Goal: Task Accomplishment & Management: Complete application form

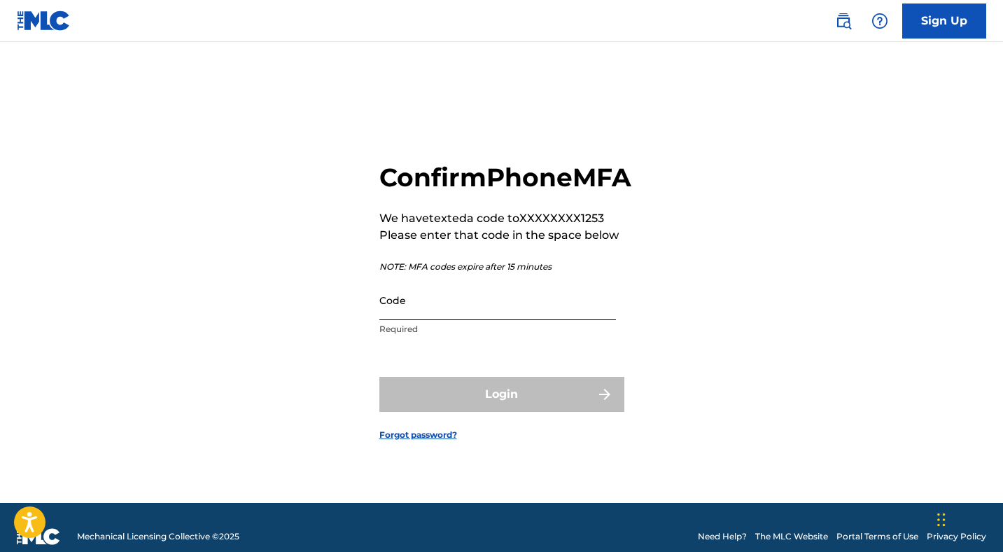
click at [466, 307] on input "Code" at bounding box center [497, 300] width 237 height 40
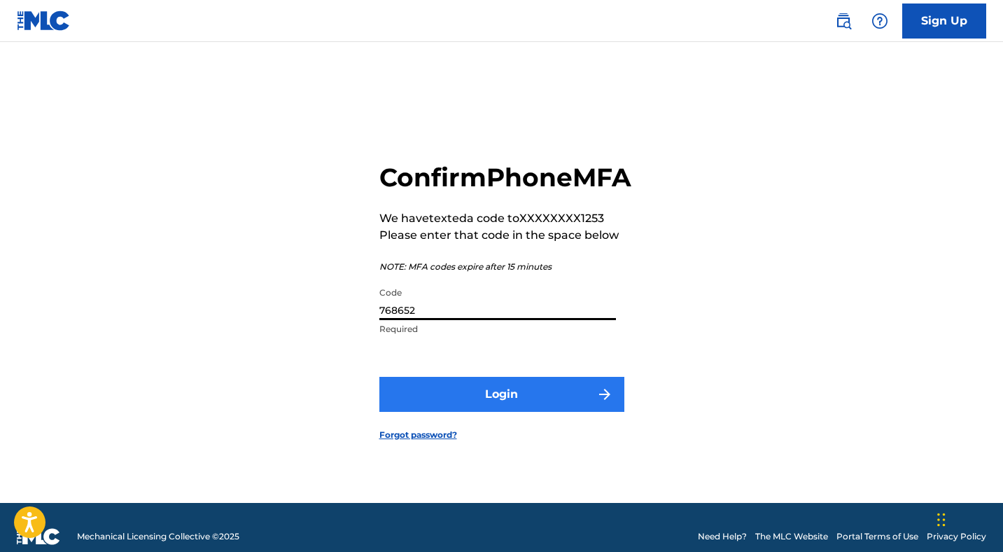
type input "768652"
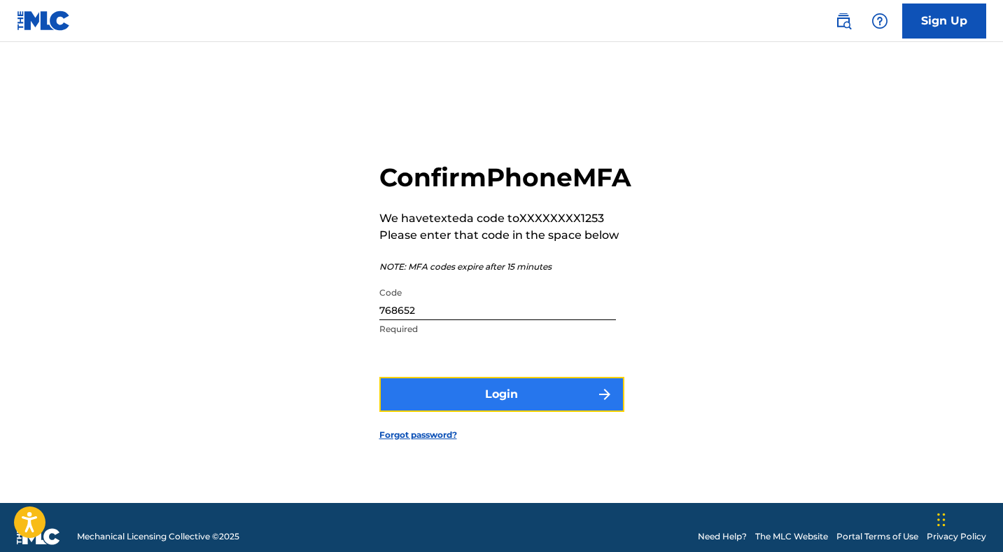
click at [506, 410] on button "Login" at bounding box center [501, 394] width 245 height 35
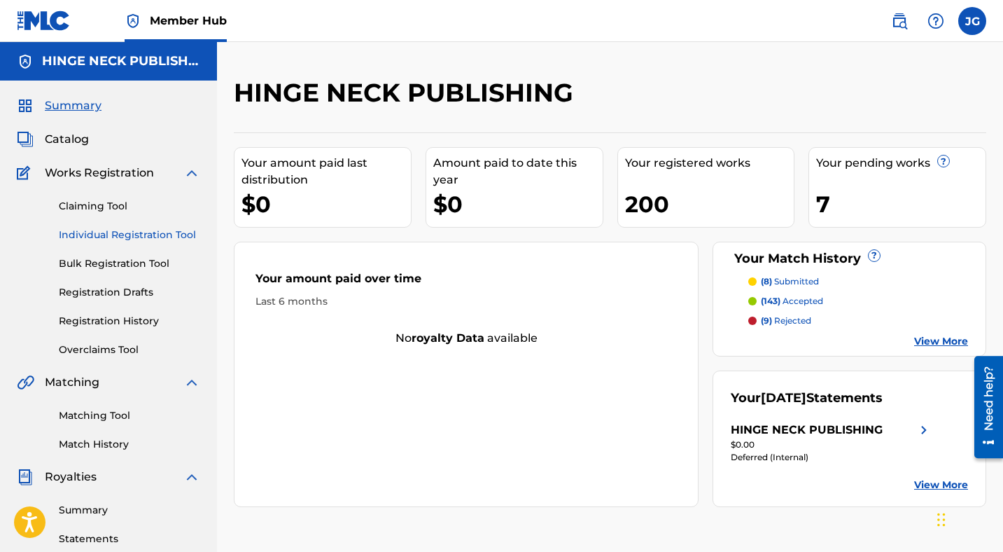
click at [99, 235] on link "Individual Registration Tool" at bounding box center [129, 235] width 141 height 15
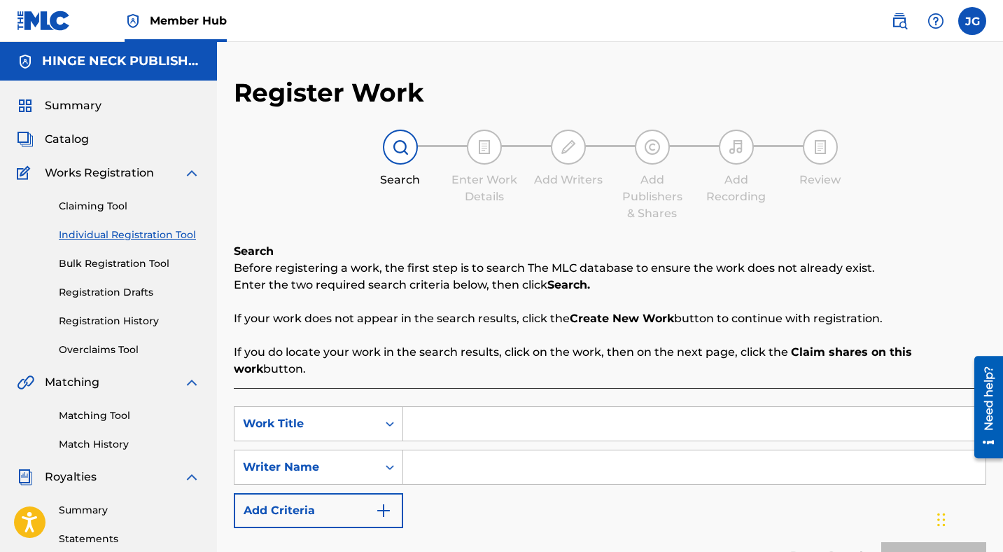
click at [485, 419] on input "Search Form" at bounding box center [694, 424] width 583 height 34
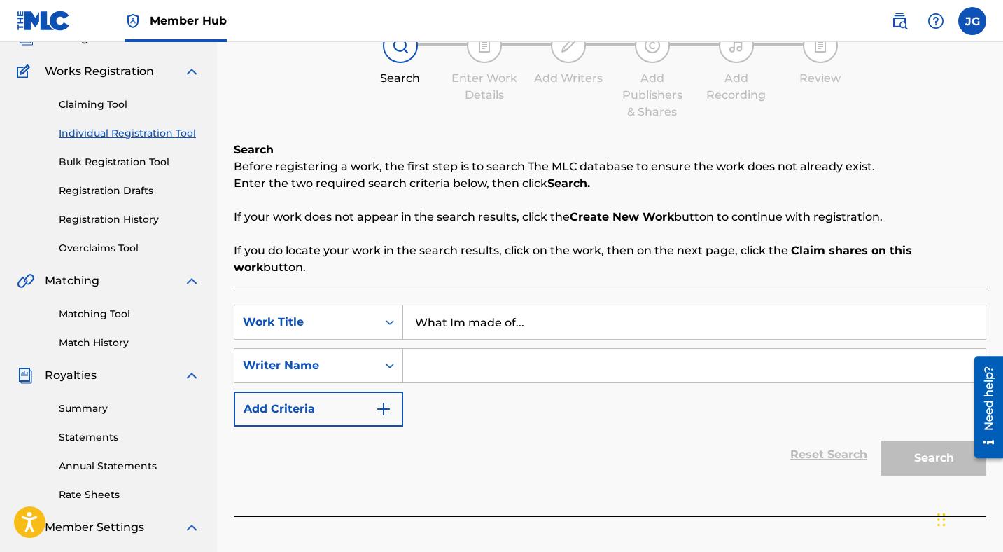
scroll to position [102, 0]
type input "What Im made of..."
click at [470, 351] on input "Search Form" at bounding box center [694, 365] width 583 height 34
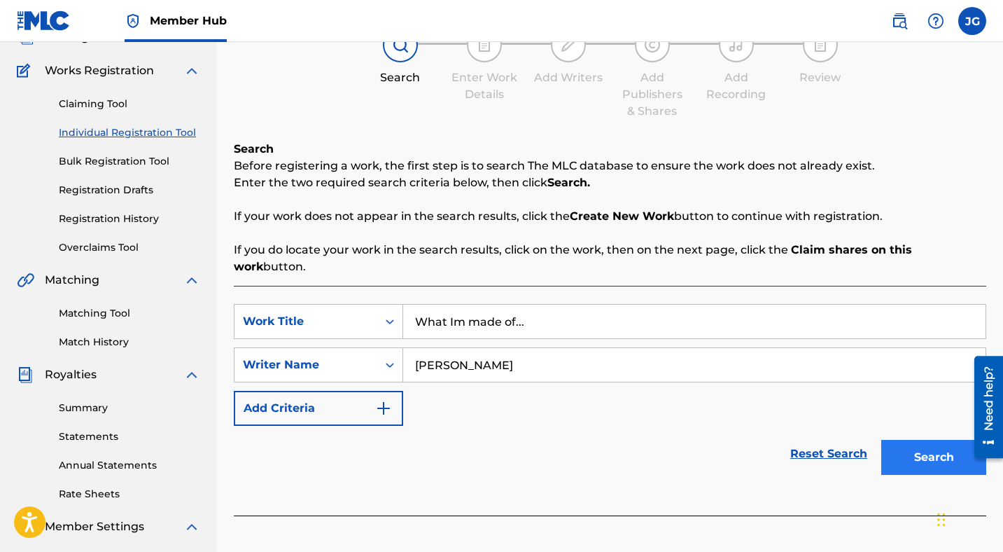
type input "[PERSON_NAME]"
click at [893, 440] on button "Search" at bounding box center [933, 457] width 105 height 35
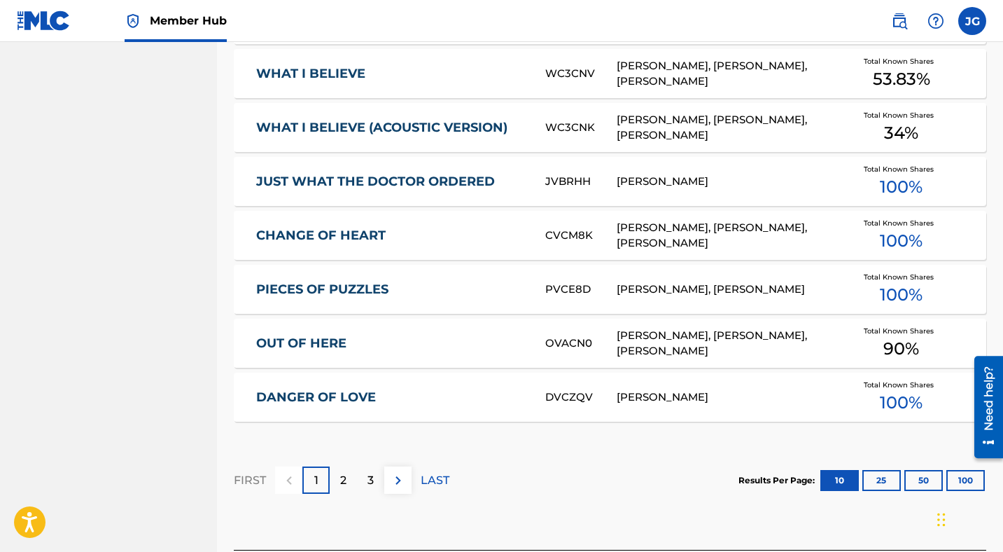
scroll to position [881, 0]
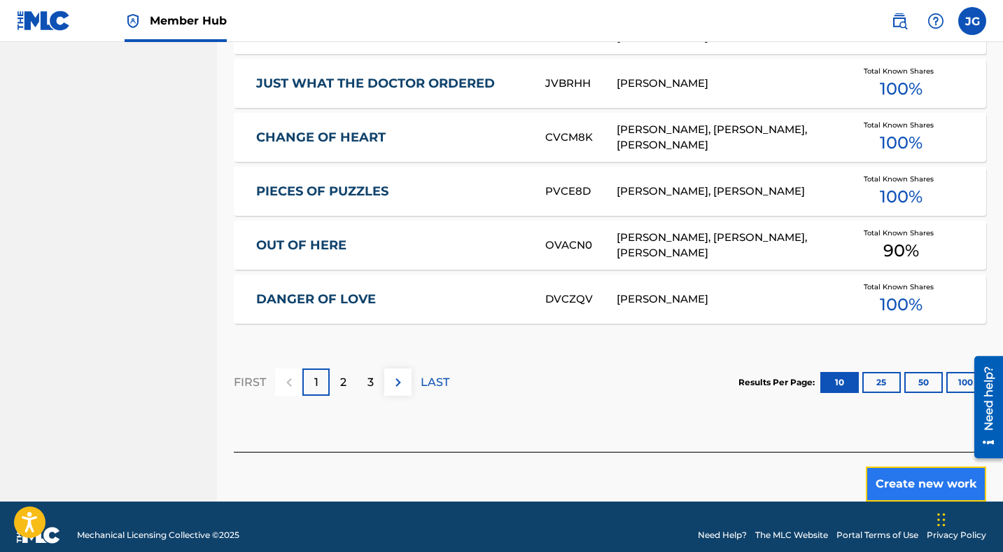
click at [930, 466] on button "Create new work" at bounding box center [926, 483] width 120 height 35
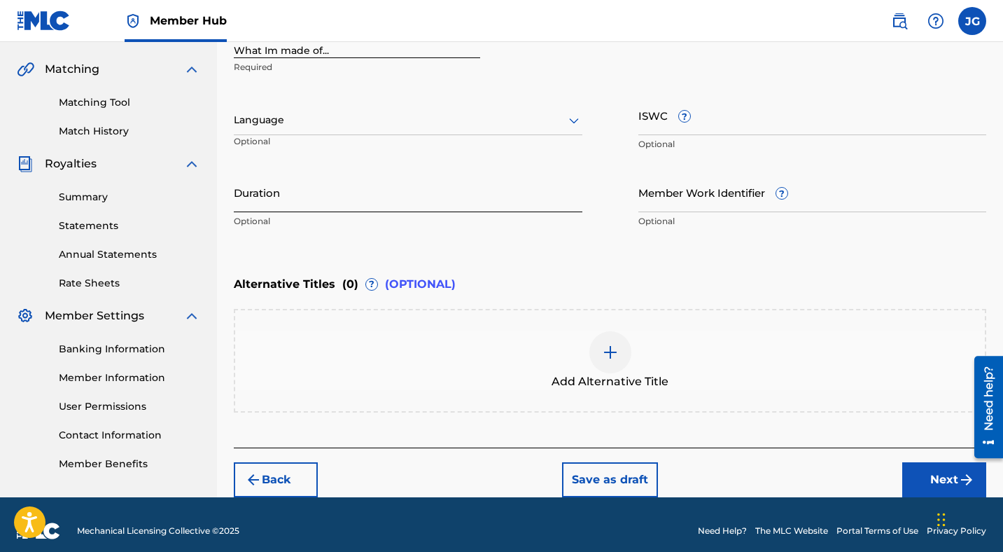
scroll to position [325, 0]
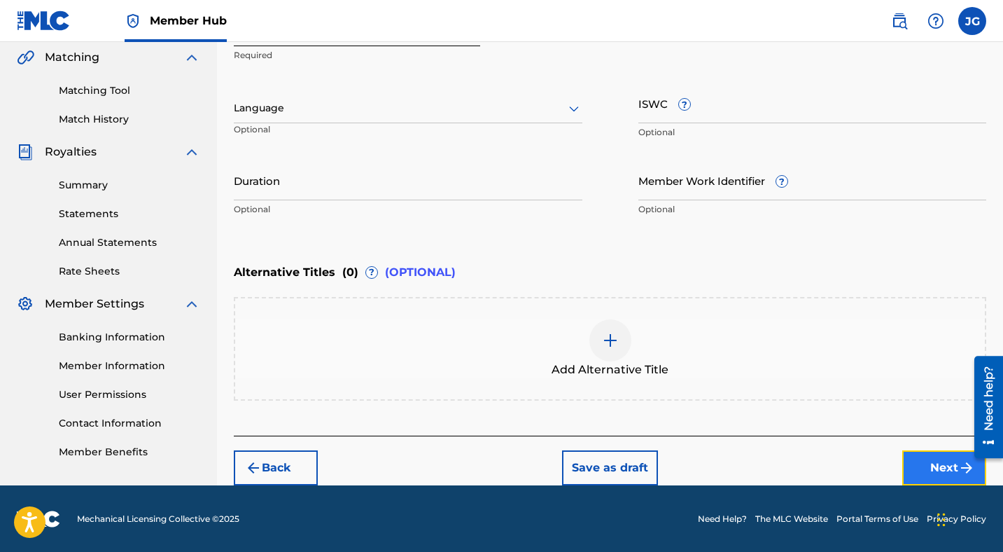
click at [928, 475] on button "Next" at bounding box center [944, 467] width 84 height 35
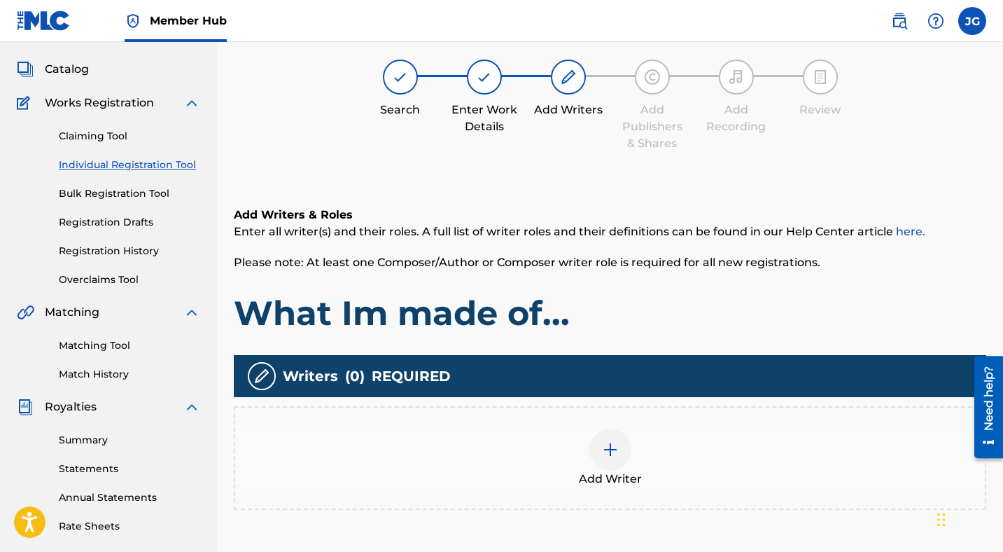
scroll to position [63, 0]
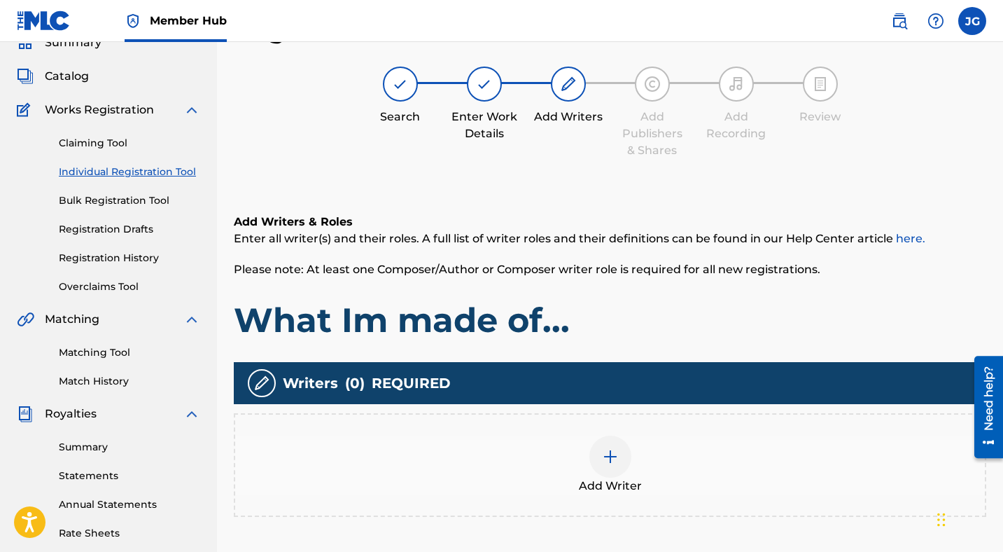
click at [607, 454] on img at bounding box center [610, 456] width 17 height 17
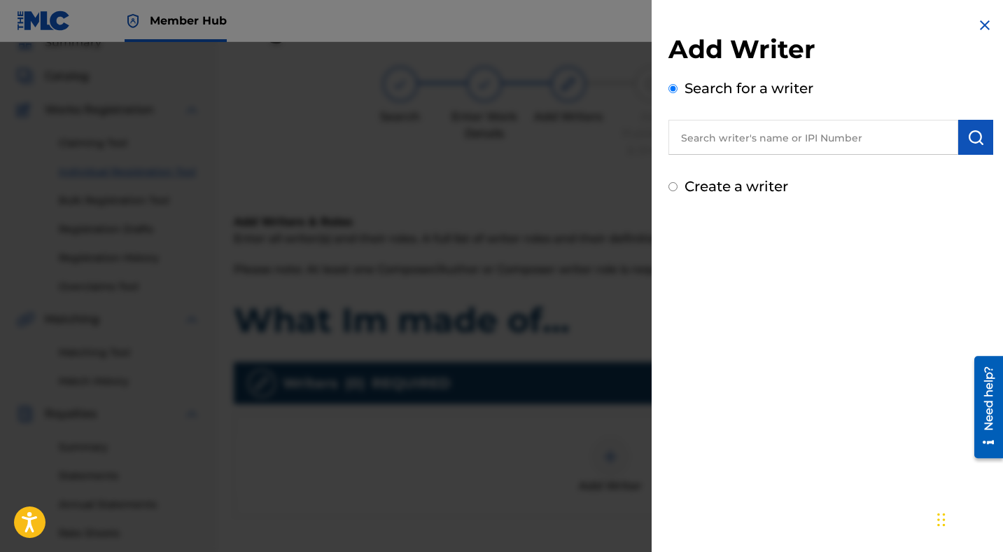
click at [752, 138] on input "text" at bounding box center [814, 137] width 290 height 35
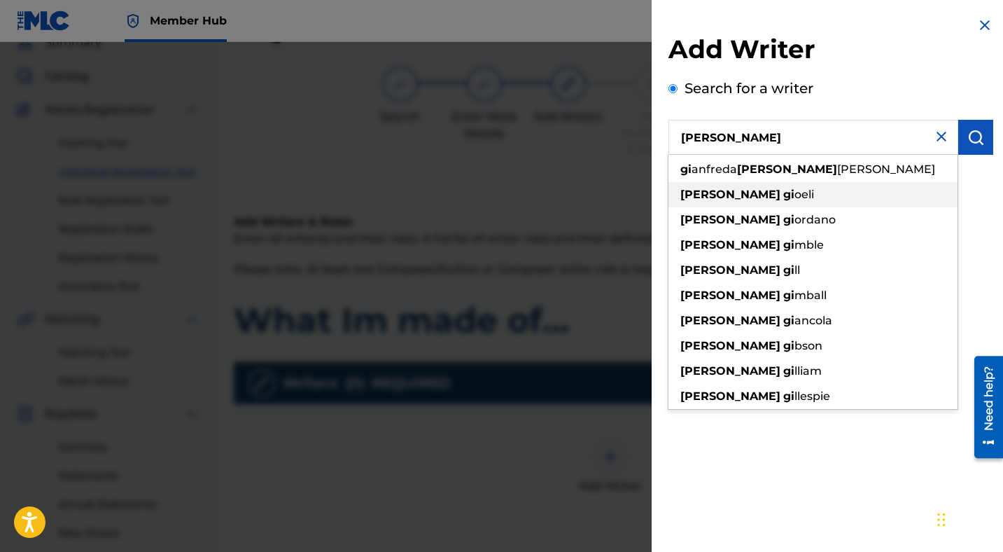
click at [783, 198] on strong "gi" at bounding box center [788, 194] width 11 height 13
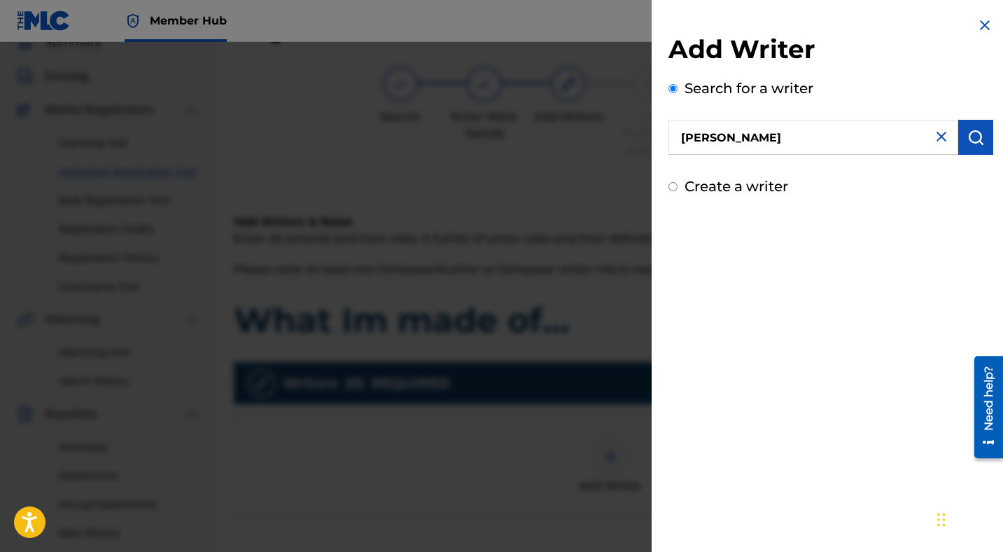
click at [850, 141] on input "[PERSON_NAME]" at bounding box center [814, 137] width 290 height 35
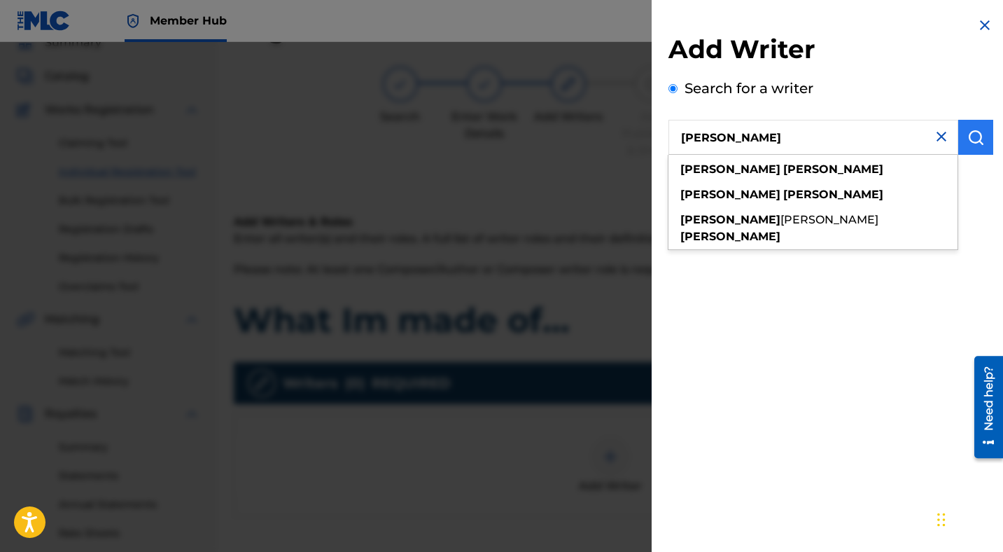
type input "[PERSON_NAME]"
click at [972, 135] on img "submit" at bounding box center [976, 137] width 17 height 17
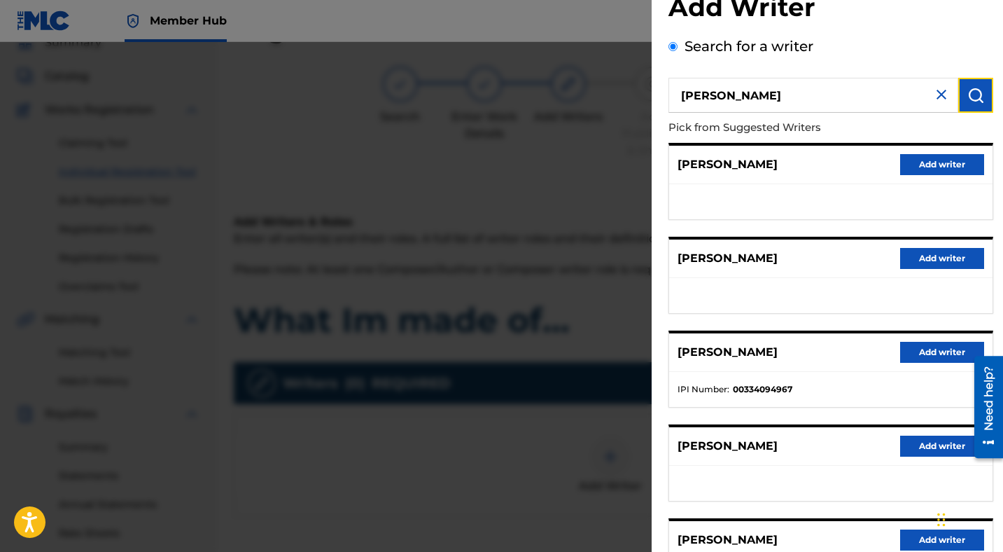
scroll to position [54, 0]
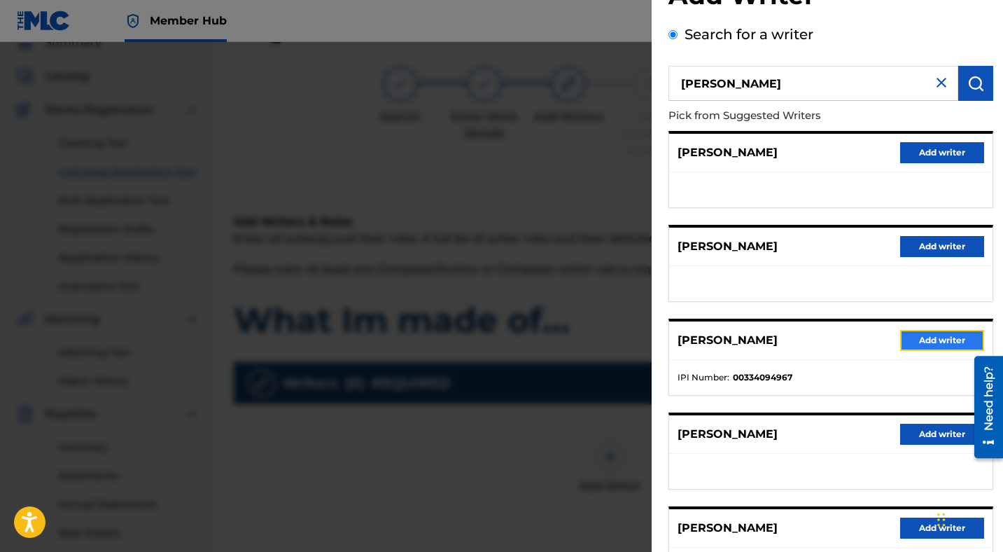
click at [916, 337] on button "Add writer" at bounding box center [942, 340] width 84 height 21
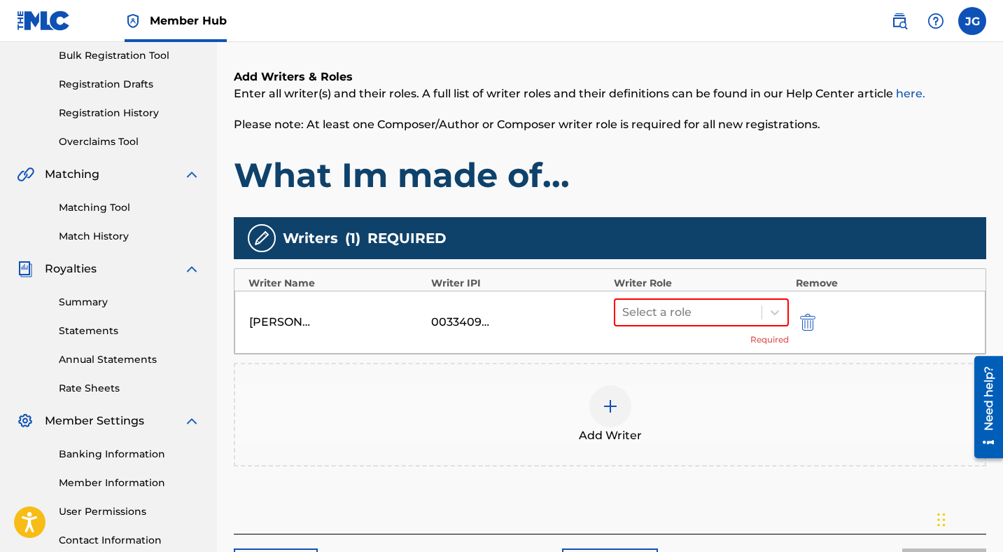
scroll to position [226, 0]
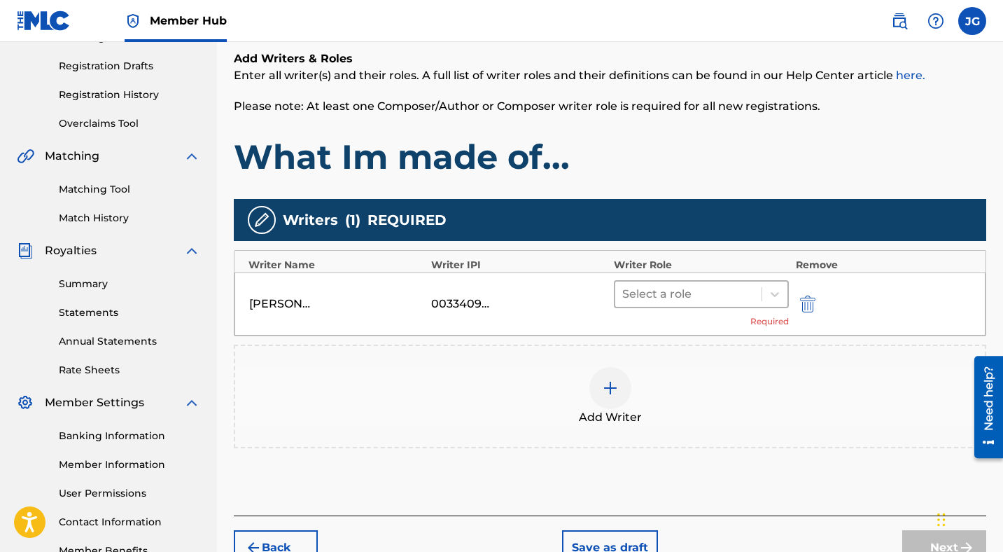
click at [746, 293] on div at bounding box center [688, 294] width 132 height 20
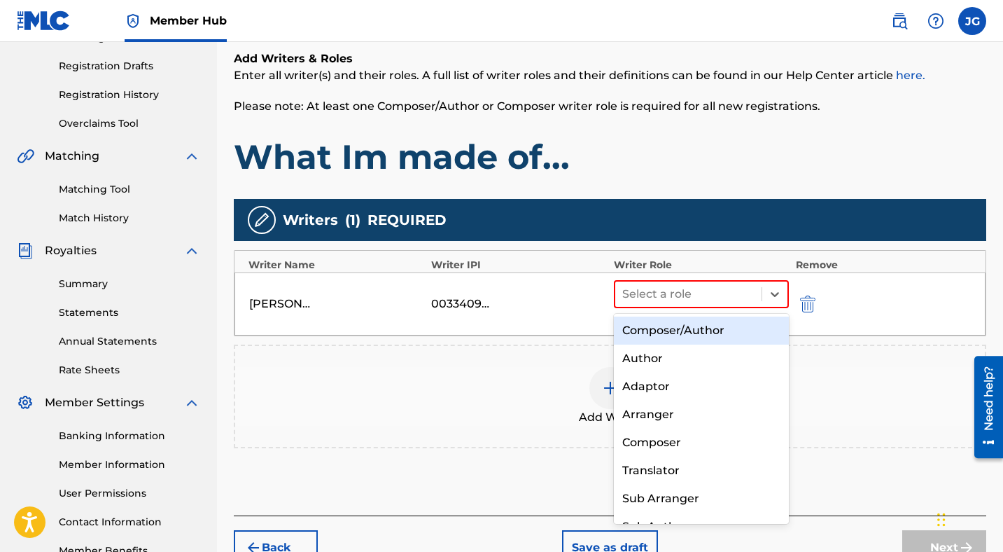
click at [716, 328] on div "Composer/Author" at bounding box center [701, 330] width 175 height 28
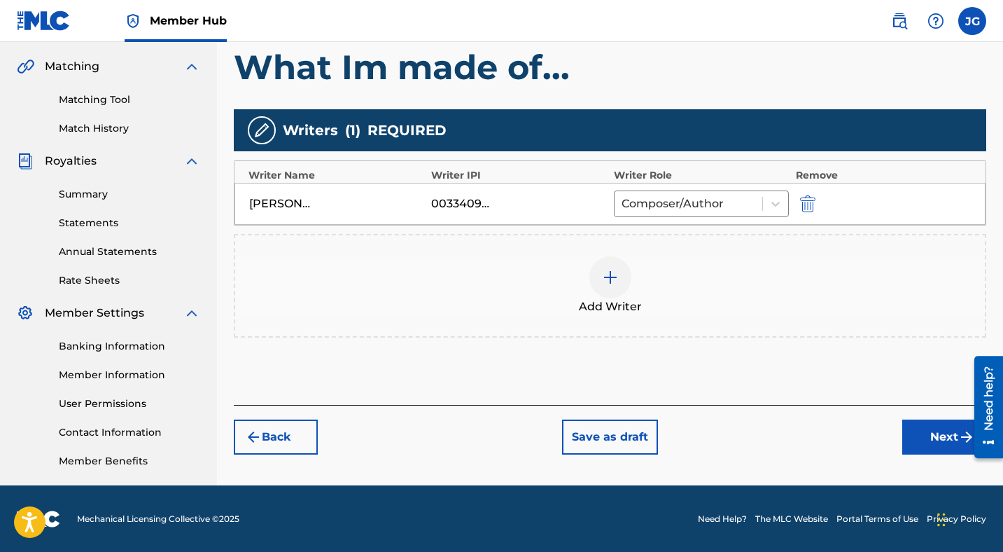
scroll to position [316, 0]
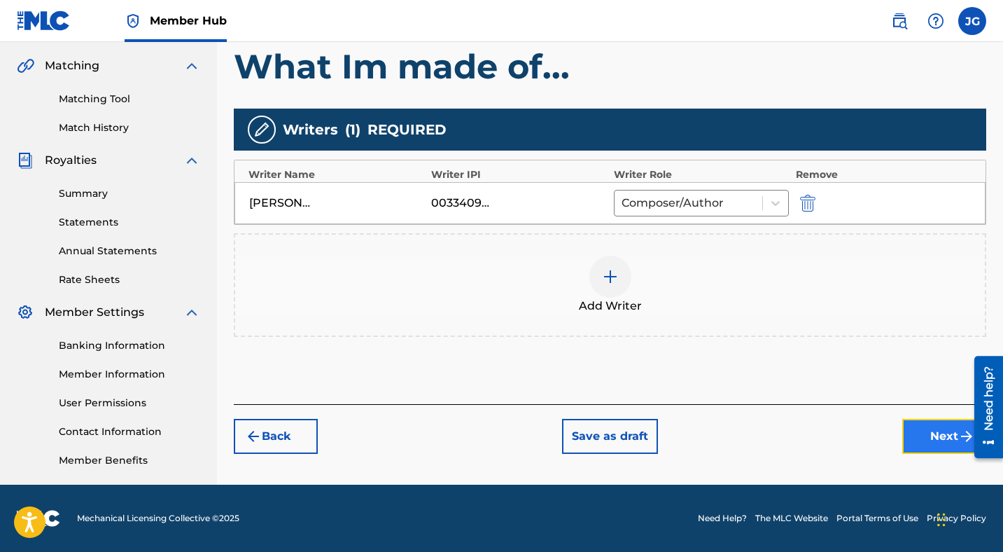
click at [916, 435] on button "Next" at bounding box center [944, 436] width 84 height 35
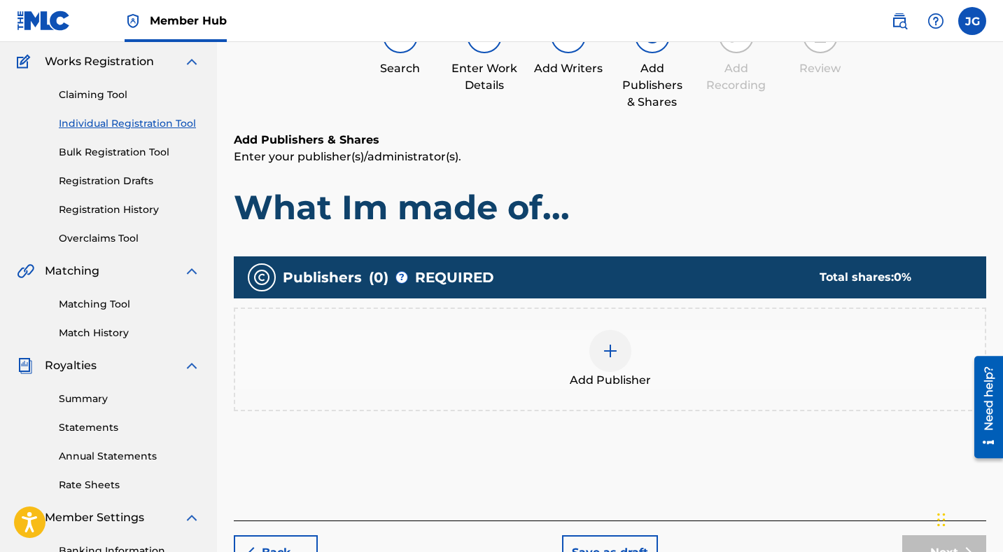
scroll to position [134, 0]
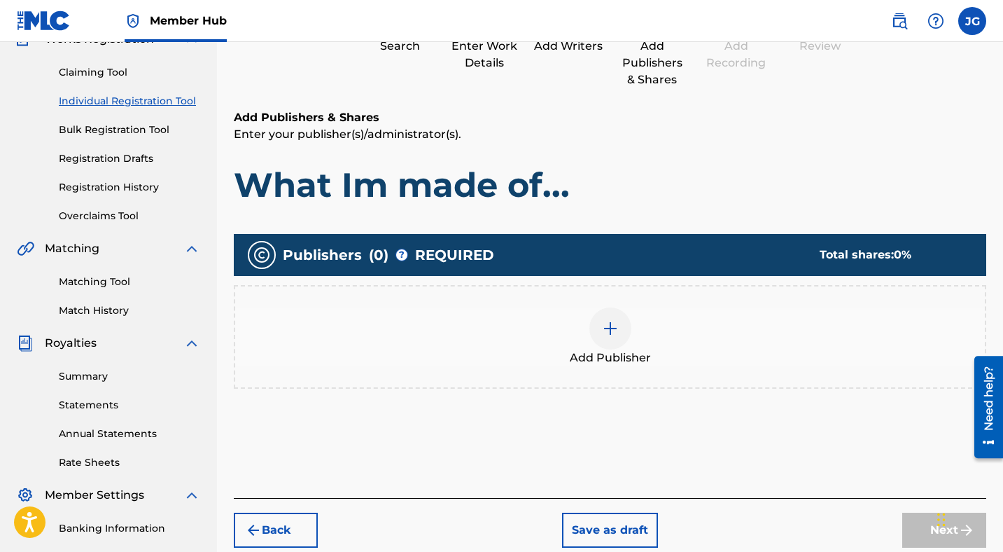
click at [616, 320] on img at bounding box center [610, 328] width 17 height 17
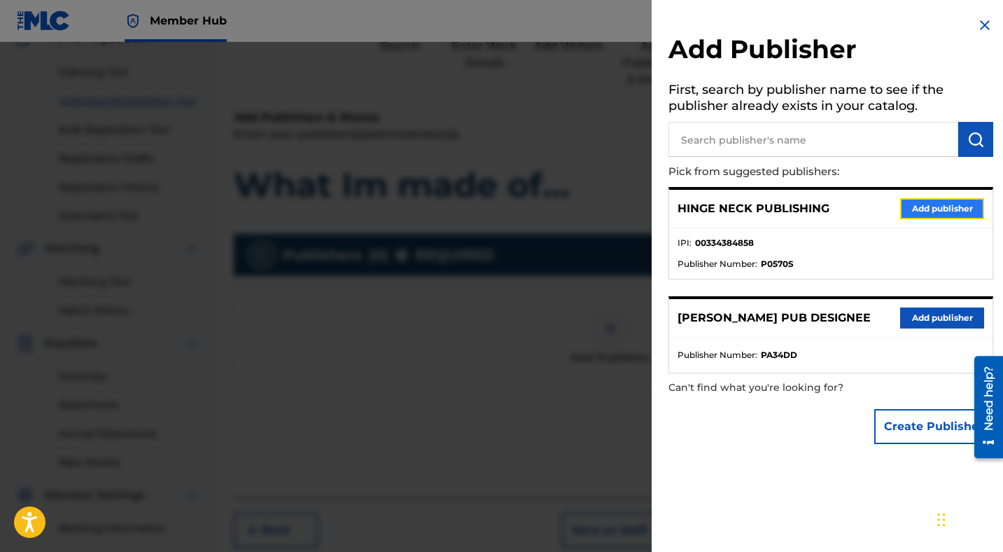
click at [913, 209] on button "Add publisher" at bounding box center [942, 208] width 84 height 21
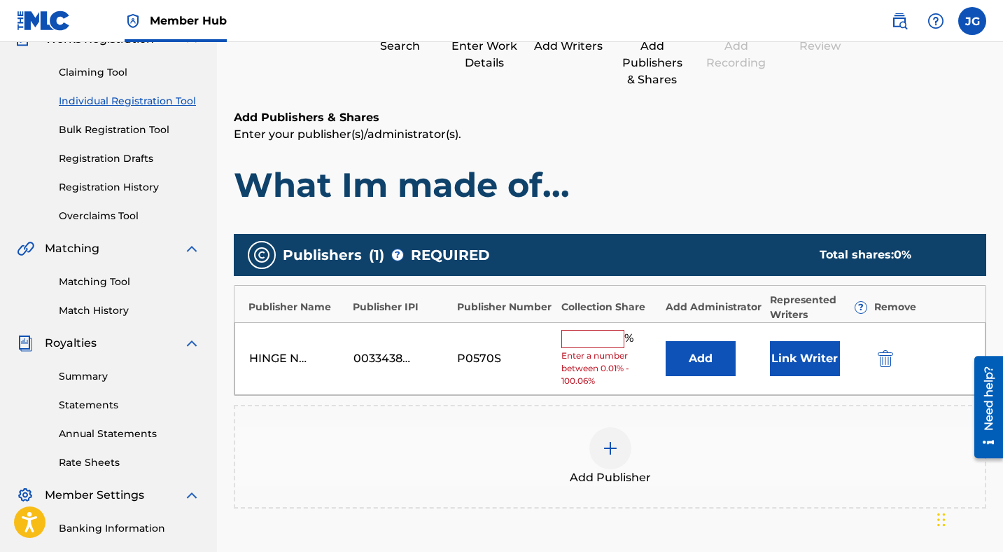
click at [590, 342] on input "text" at bounding box center [593, 339] width 63 height 18
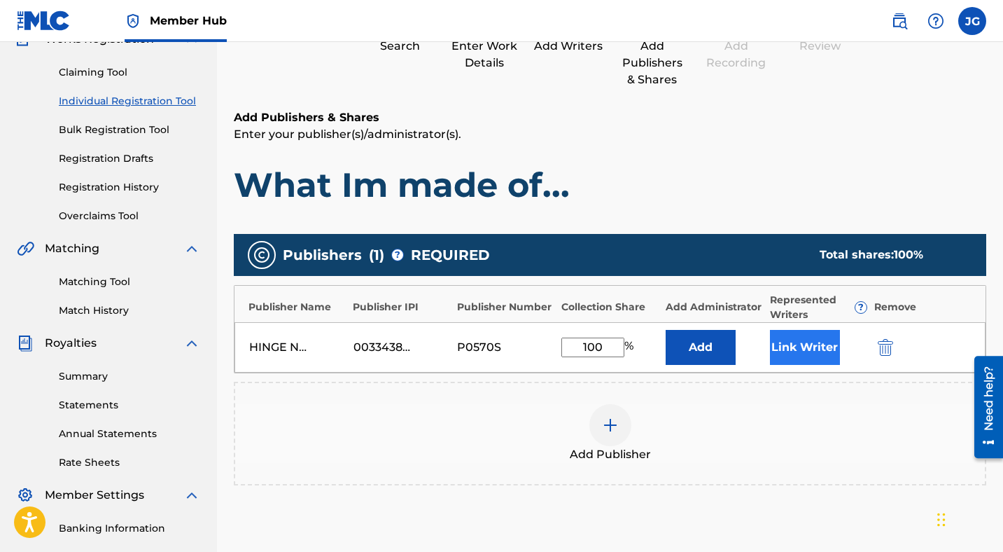
type input "100"
click at [790, 347] on button "Link Writer" at bounding box center [805, 347] width 70 height 35
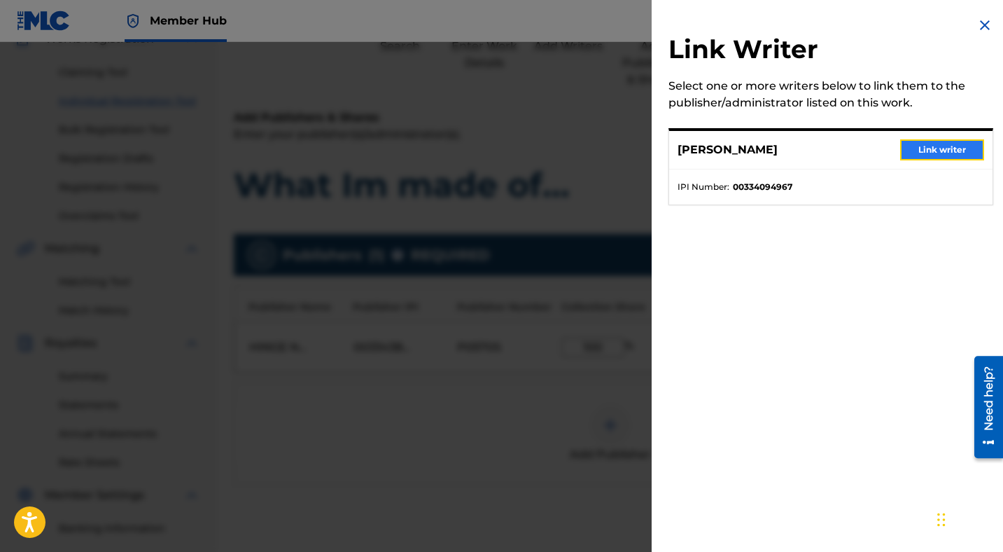
click at [928, 150] on button "Link writer" at bounding box center [942, 149] width 84 height 21
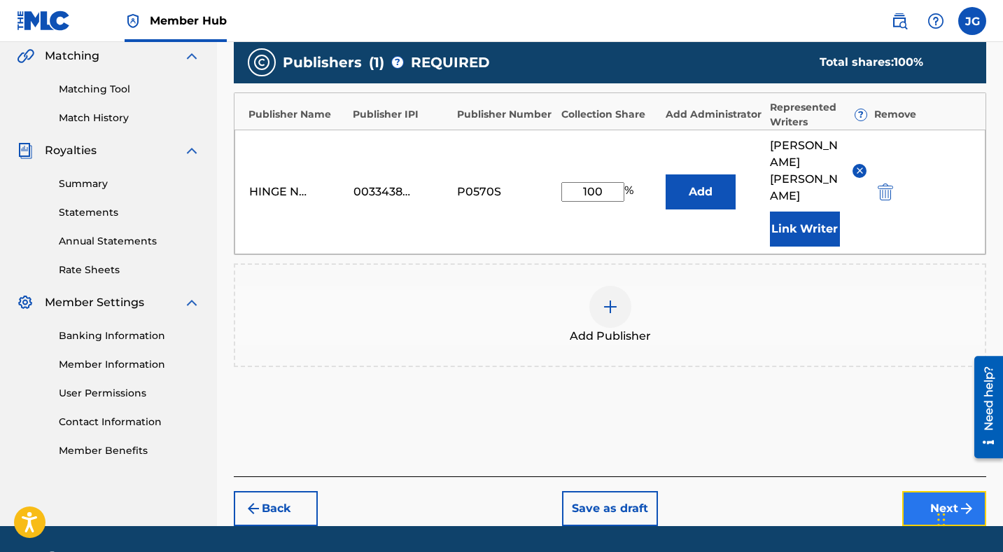
click at [949, 491] on button "Next" at bounding box center [944, 508] width 84 height 35
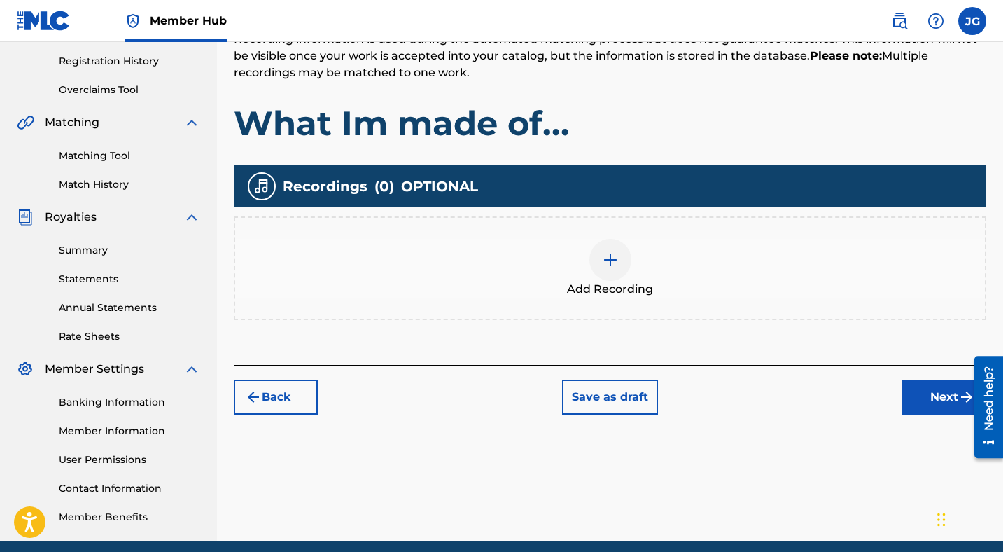
scroll to position [316, 0]
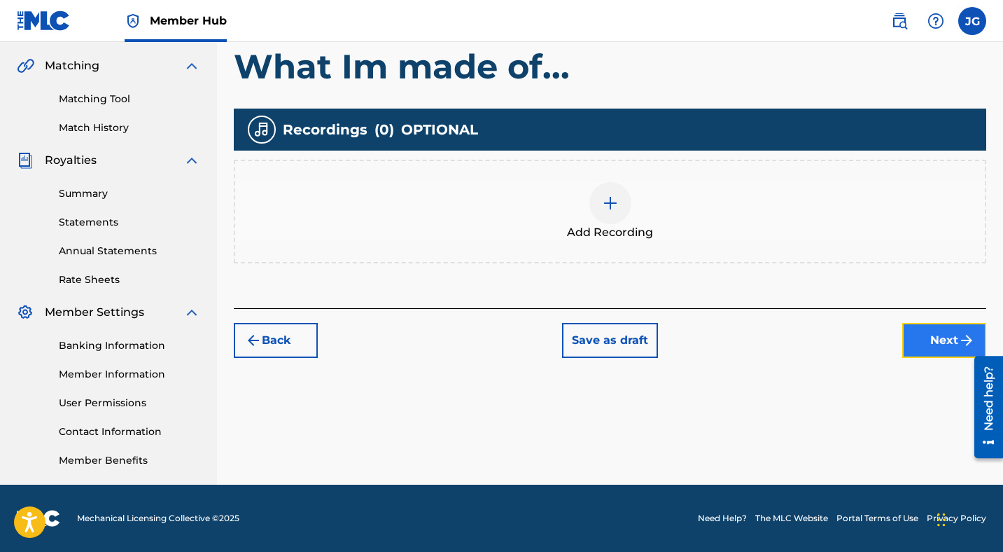
click at [927, 336] on button "Next" at bounding box center [944, 340] width 84 height 35
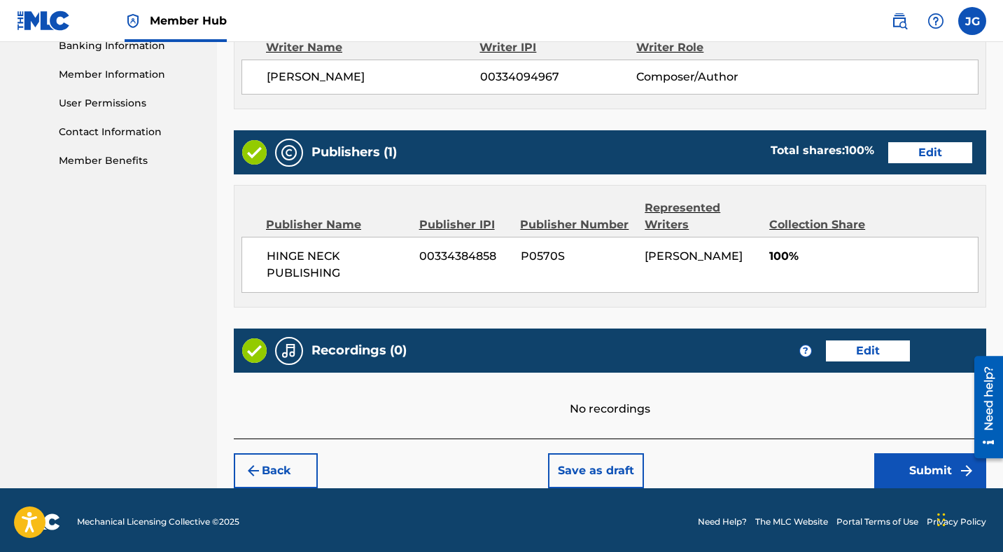
scroll to position [619, 0]
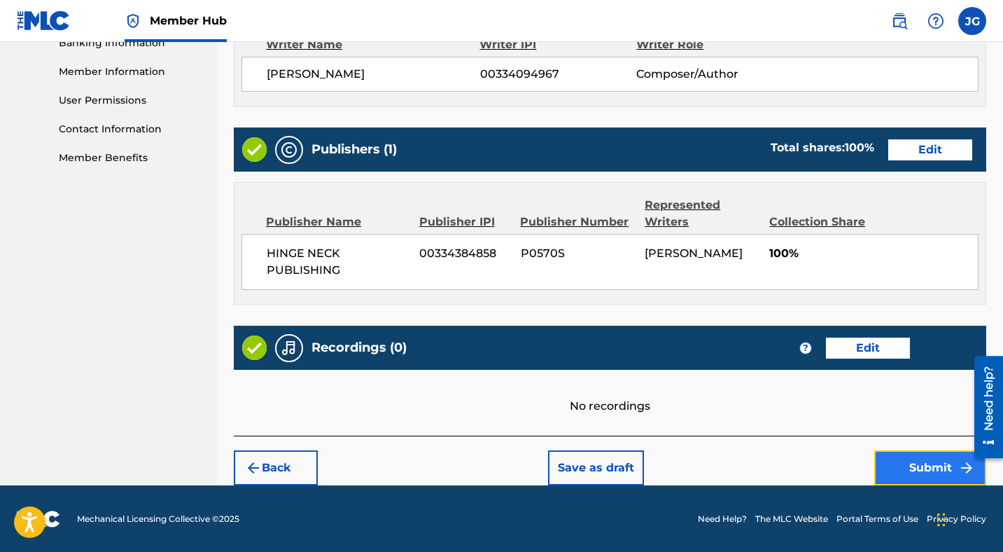
click at [916, 463] on button "Submit" at bounding box center [930, 467] width 112 height 35
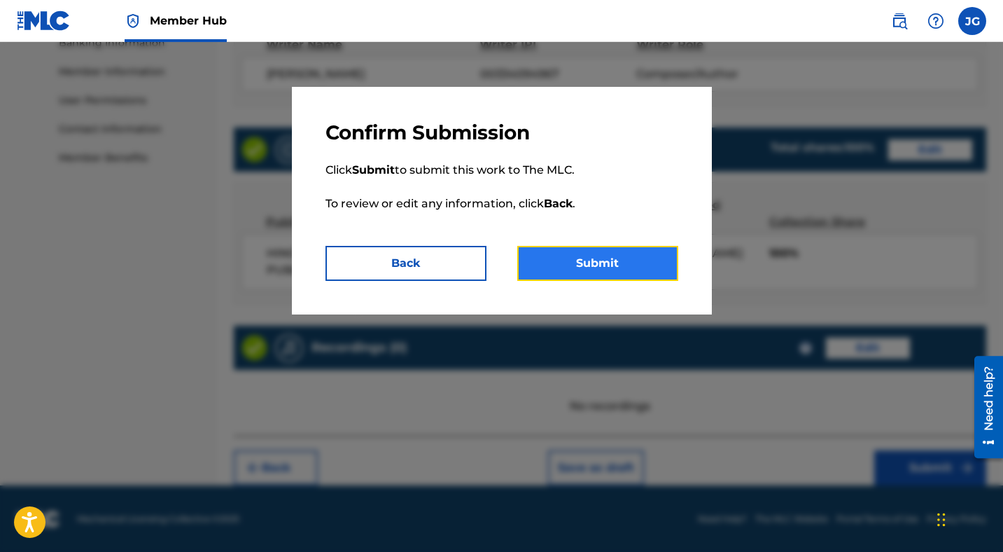
click at [631, 267] on button "Submit" at bounding box center [597, 263] width 161 height 35
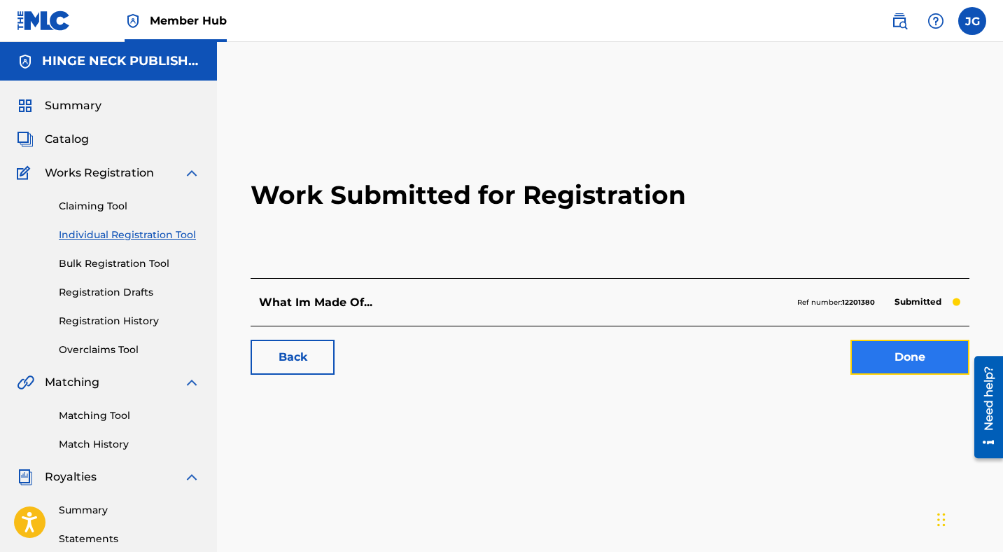
click at [914, 360] on link "Done" at bounding box center [910, 357] width 119 height 35
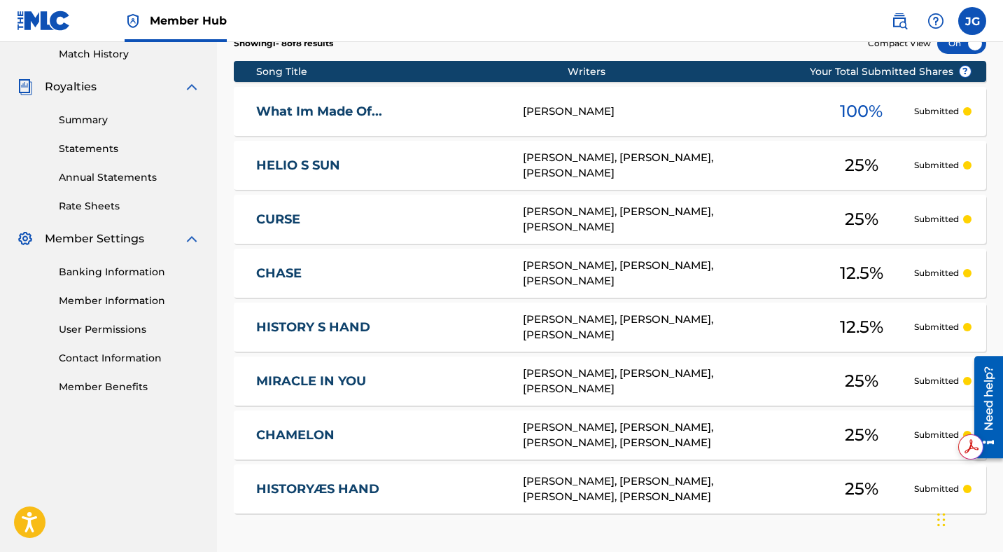
scroll to position [375, 0]
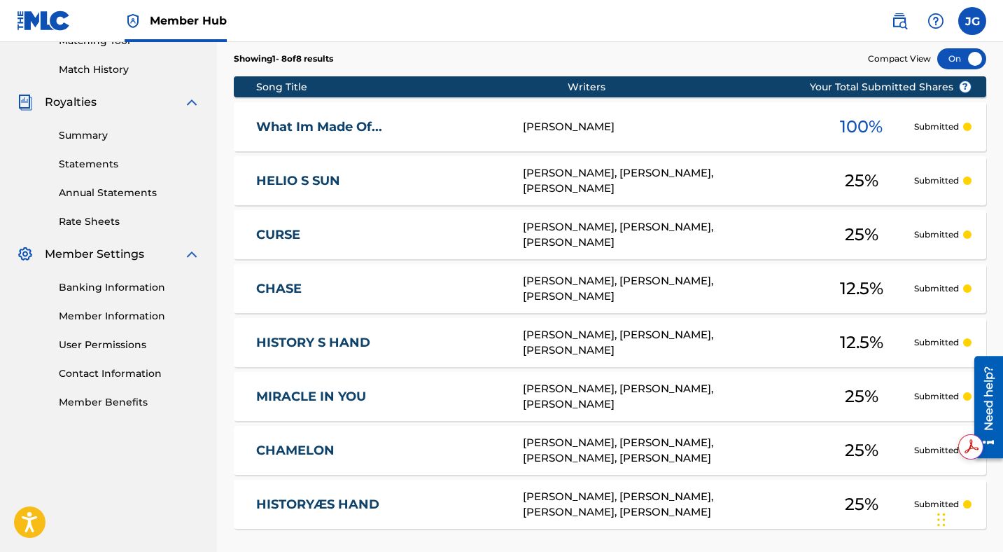
click at [691, 289] on div "[PERSON_NAME], [PERSON_NAME], [PERSON_NAME]" at bounding box center [666, 289] width 286 height 32
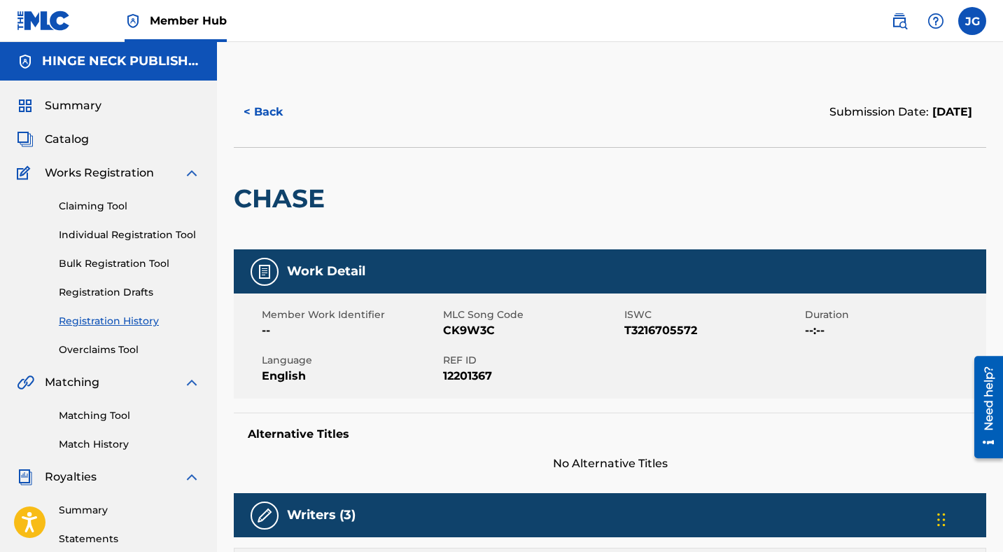
click at [118, 321] on link "Registration History" at bounding box center [129, 321] width 141 height 15
